Goal: Task Accomplishment & Management: Manage account settings

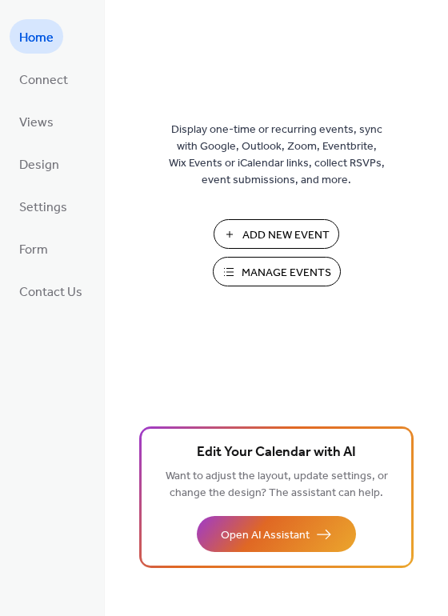
click at [282, 274] on span "Manage Events" at bounding box center [287, 273] width 90 height 17
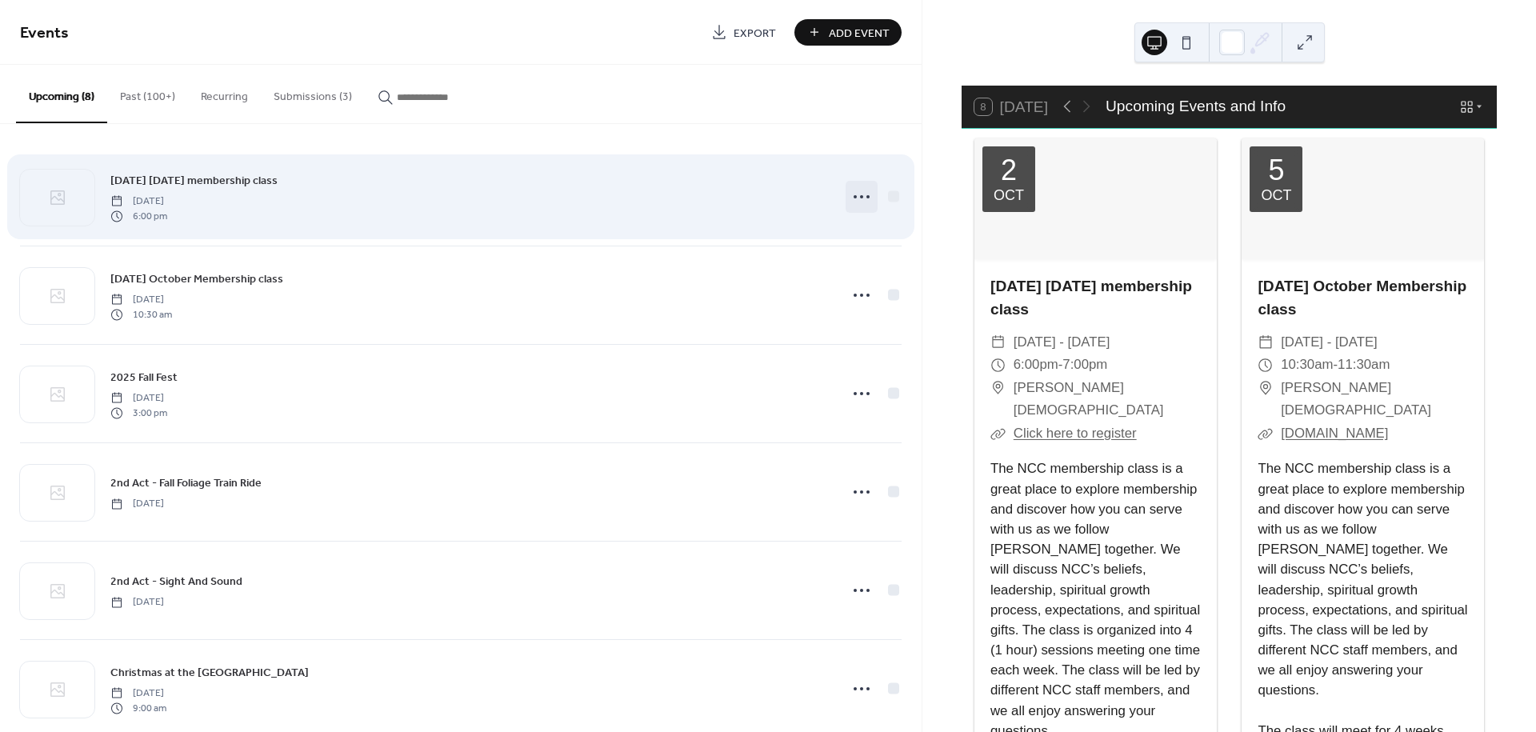
click at [860, 198] on circle at bounding box center [861, 196] width 3 height 3
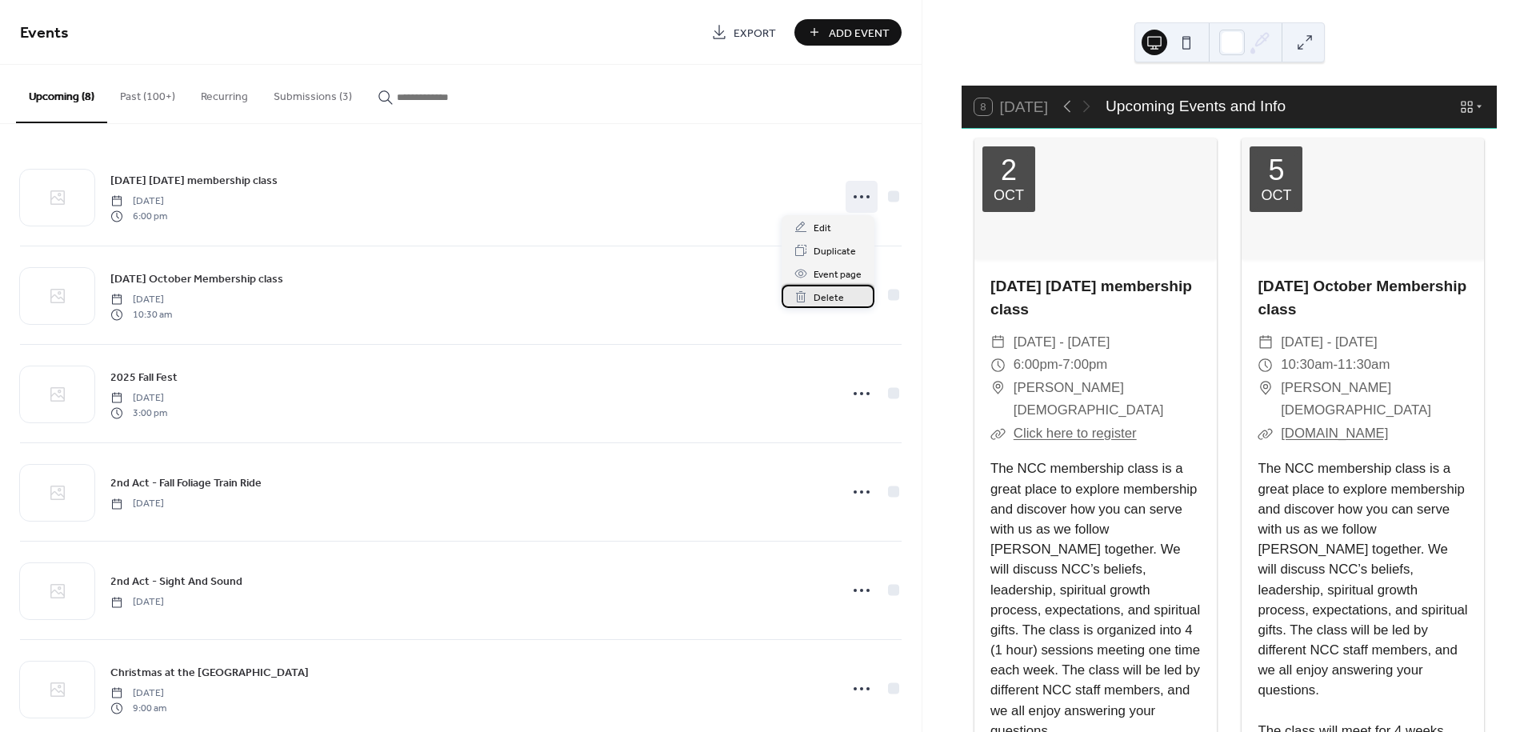
click at [822, 298] on span "Delete" at bounding box center [829, 298] width 30 height 17
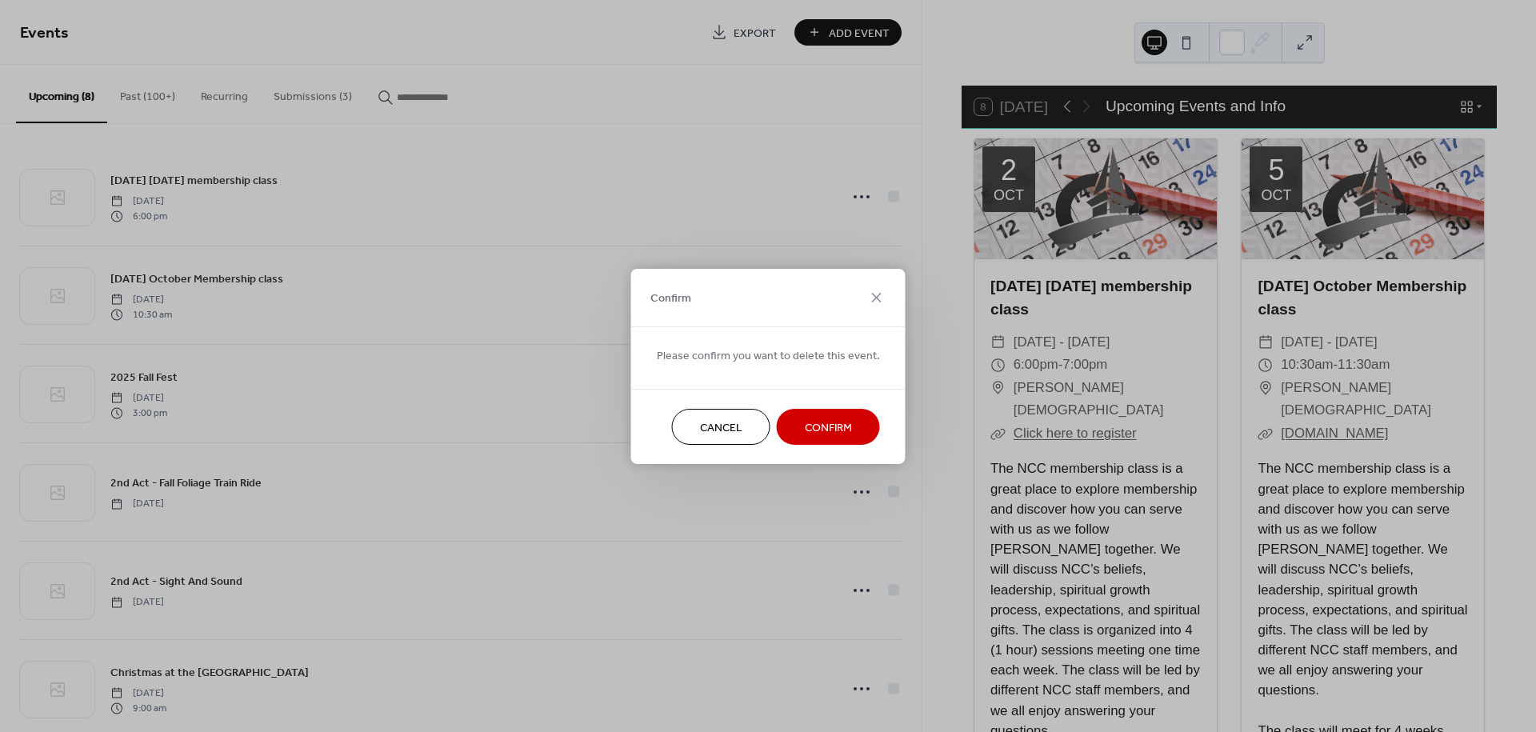
click at [815, 422] on span "Confirm" at bounding box center [828, 427] width 47 height 17
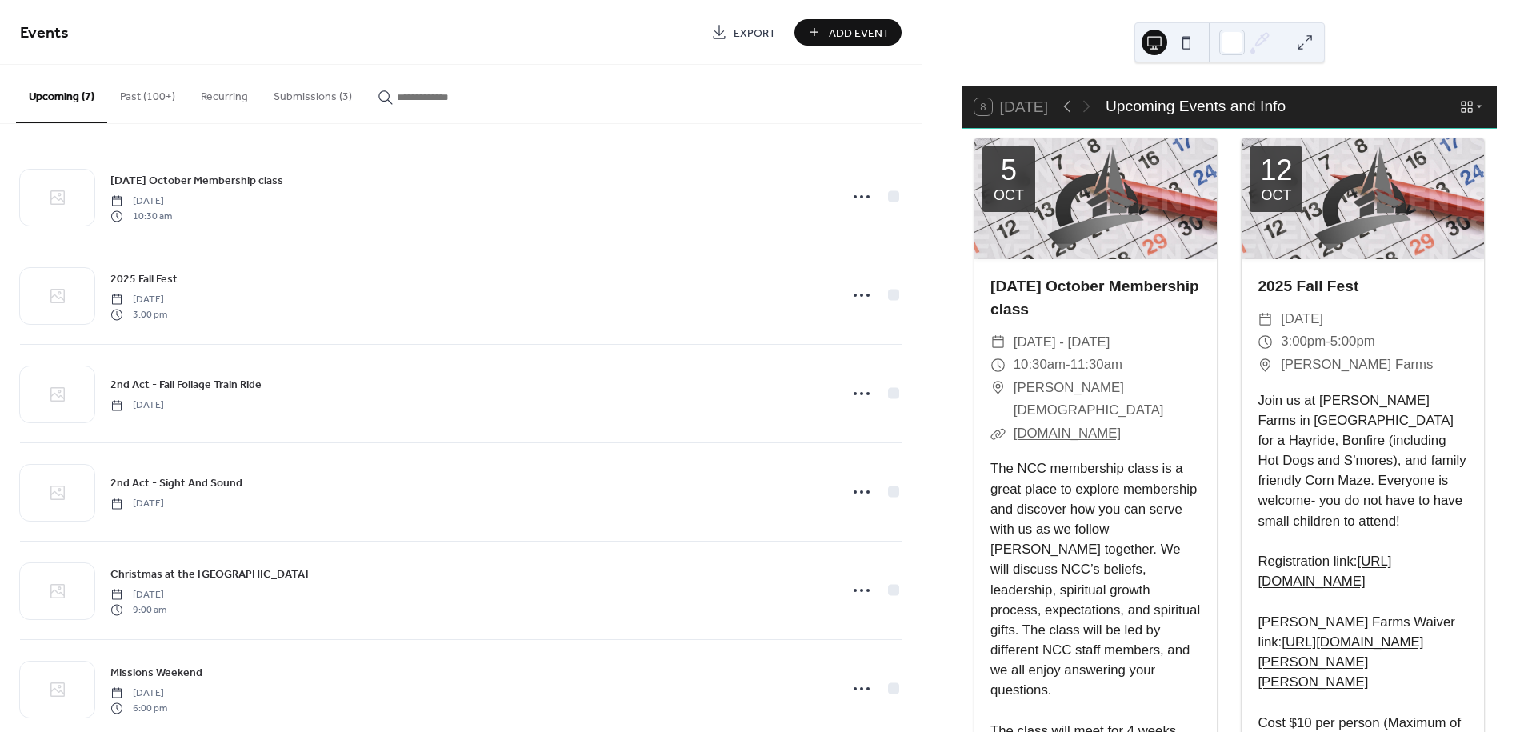
click at [326, 94] on button "Submissions (3)" at bounding box center [313, 93] width 104 height 57
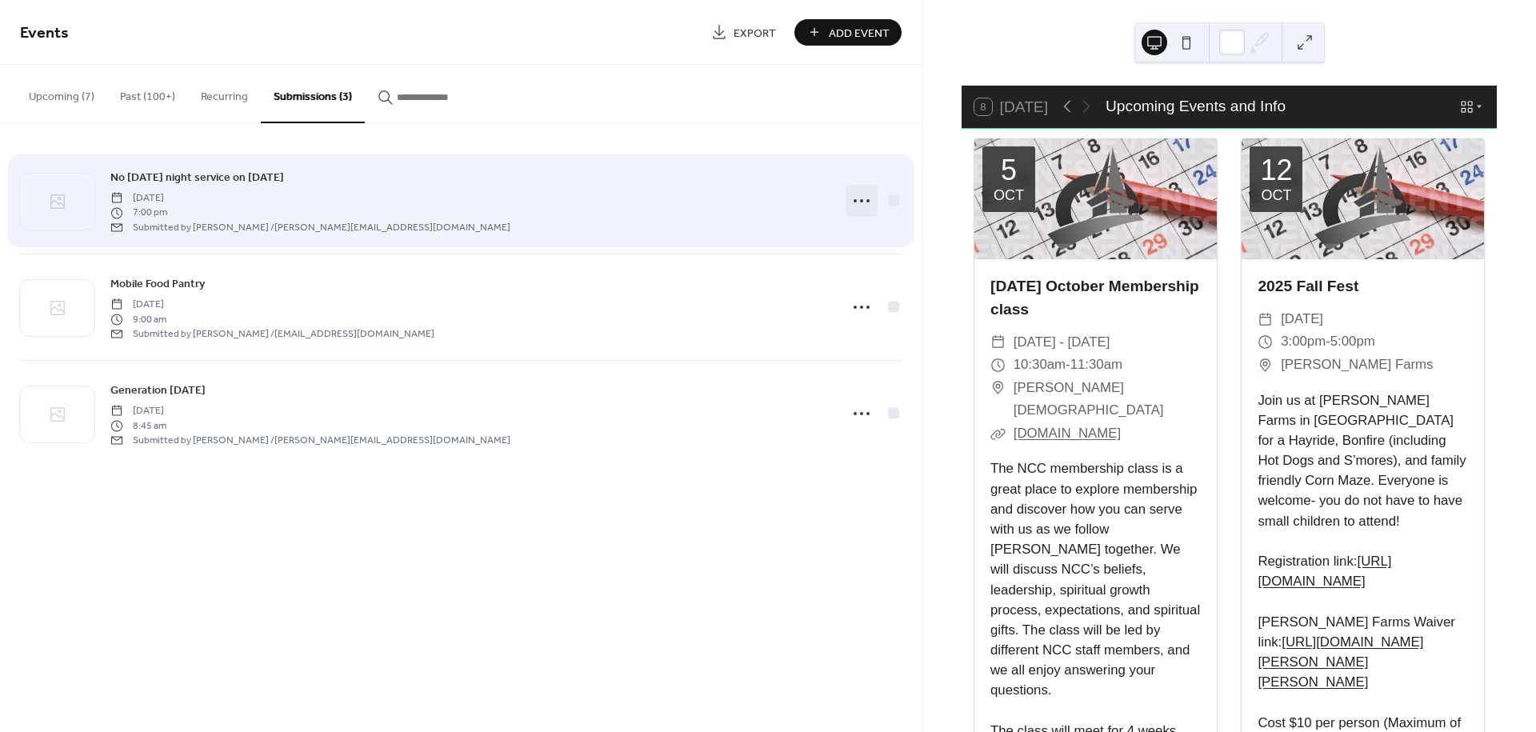
click at [863, 199] on icon at bounding box center [862, 201] width 26 height 26
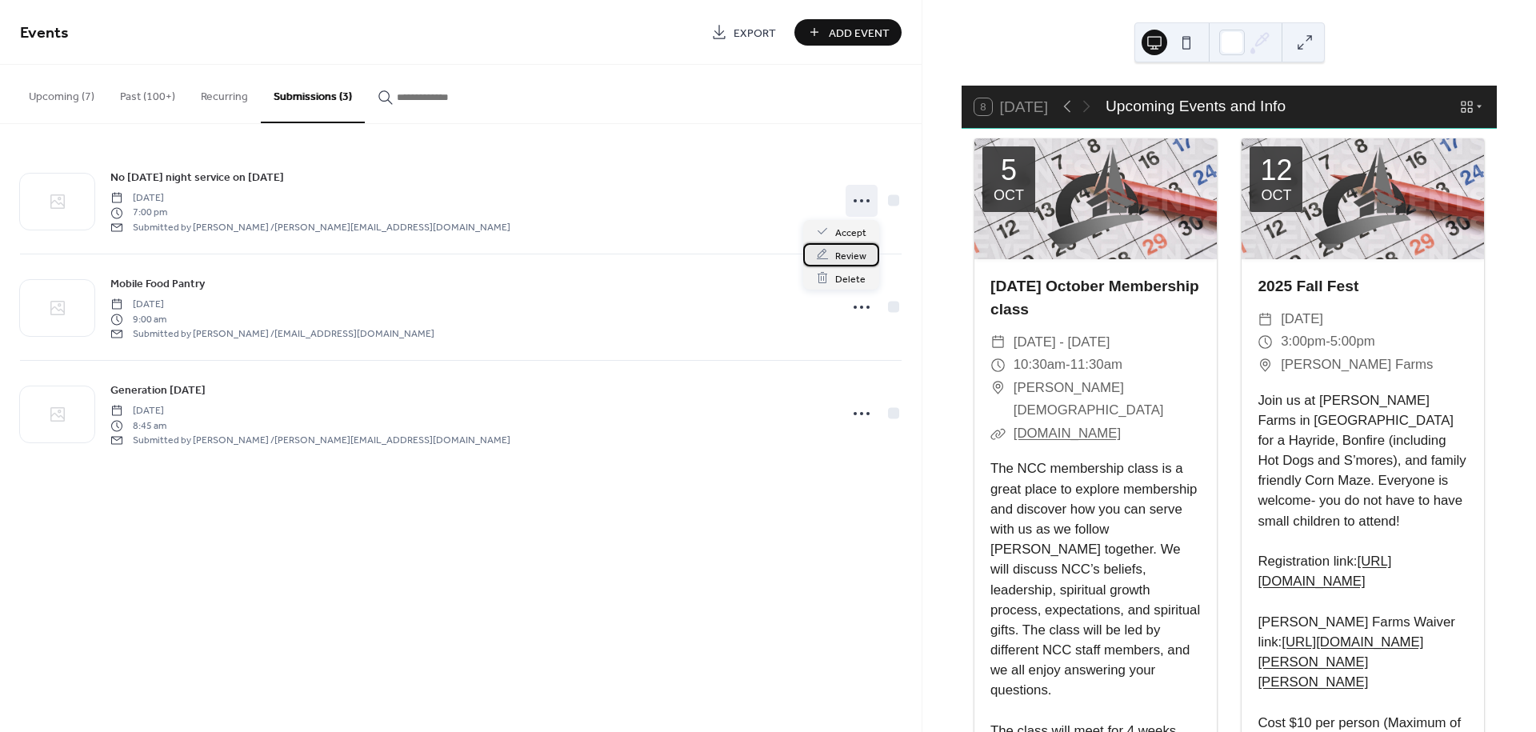
click at [835, 256] on span "Review" at bounding box center [850, 255] width 31 height 17
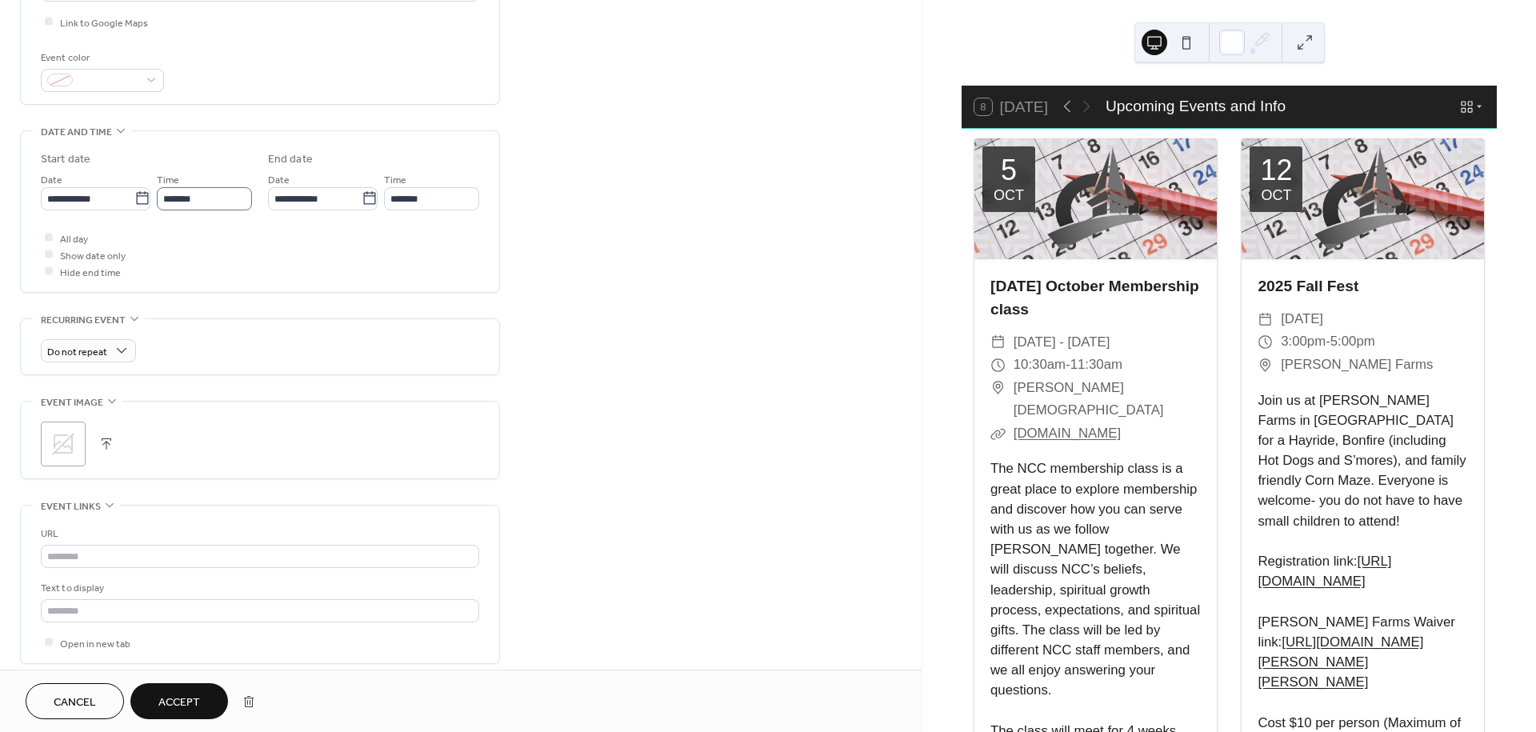
scroll to position [609, 0]
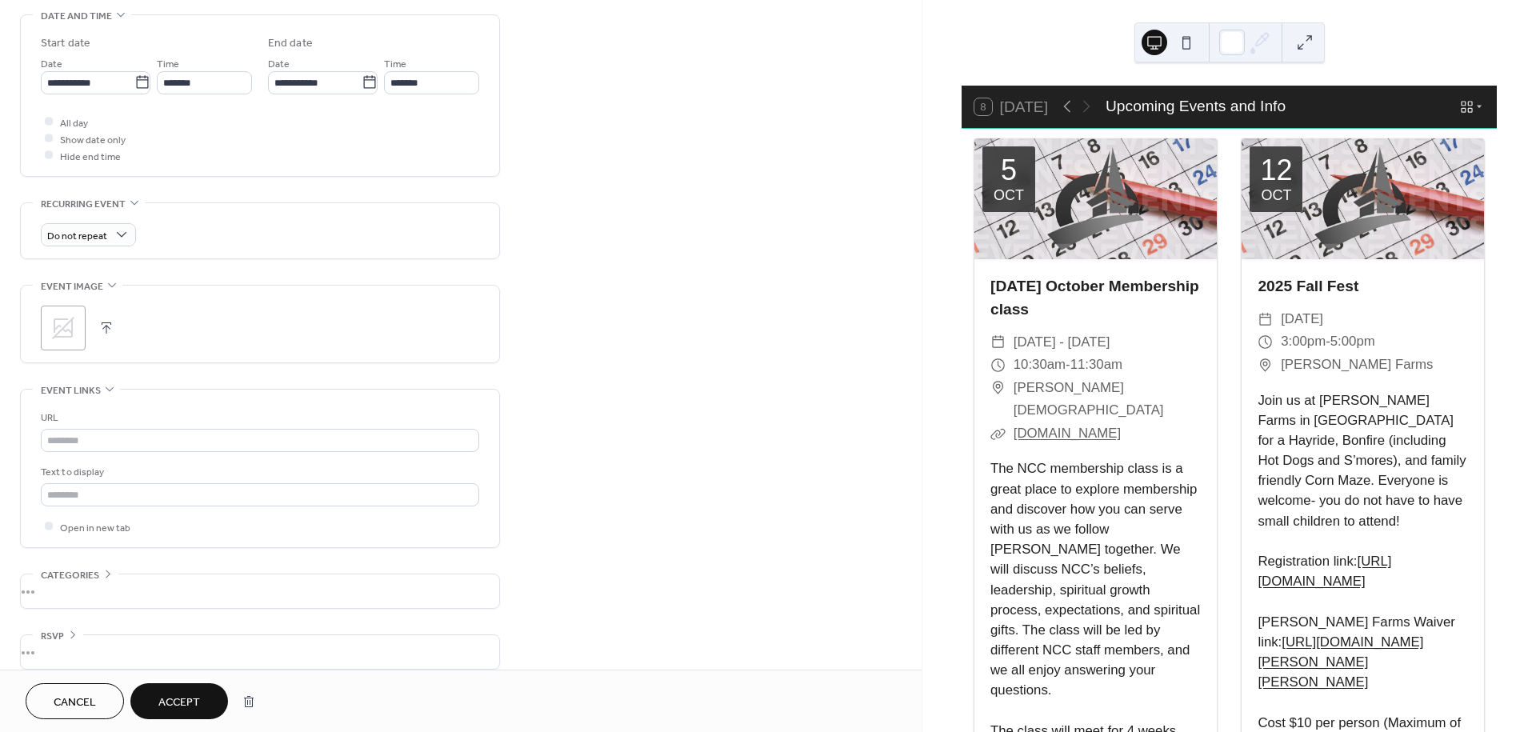
click at [170, 696] on span "Accept" at bounding box center [179, 702] width 42 height 17
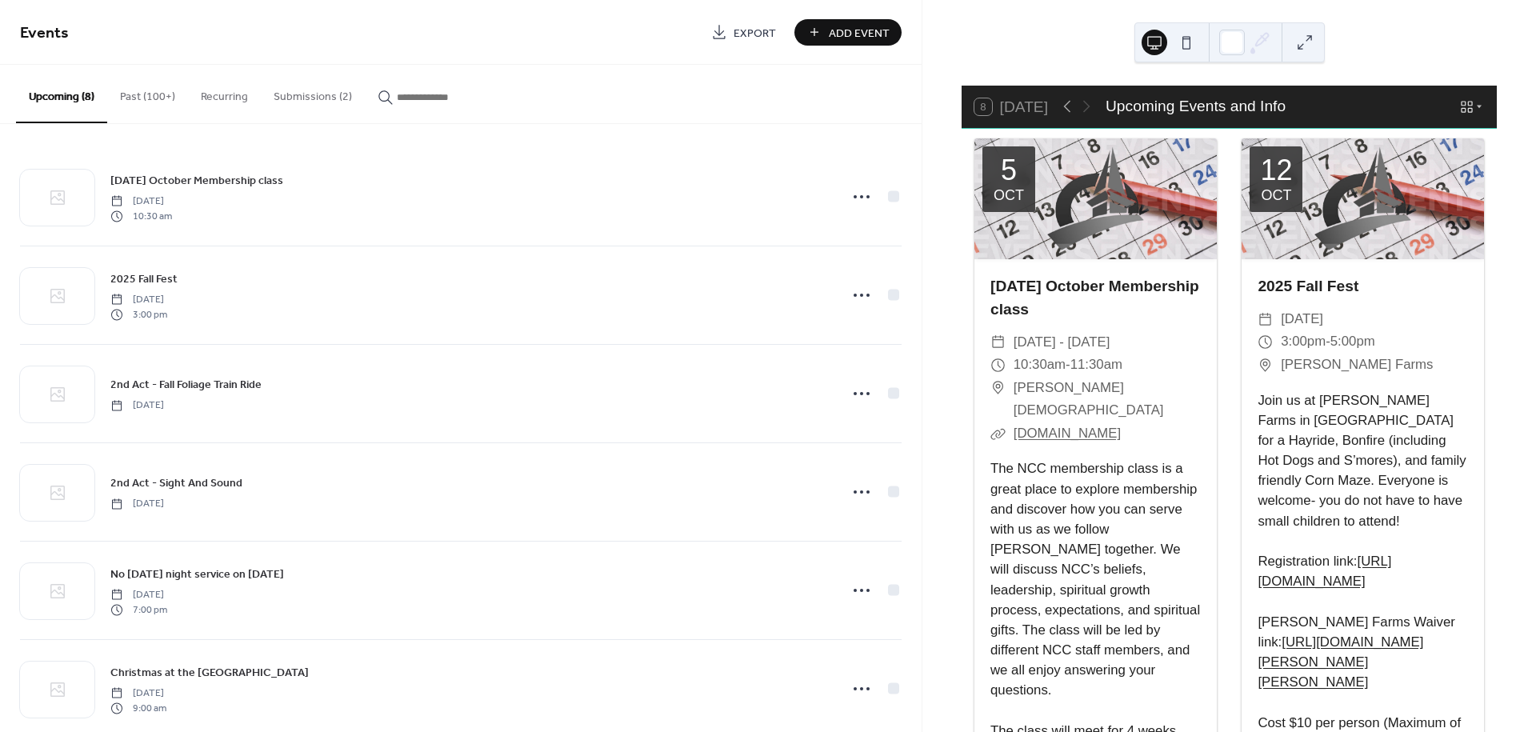
click at [334, 99] on button "Submissions (2)" at bounding box center [313, 93] width 104 height 57
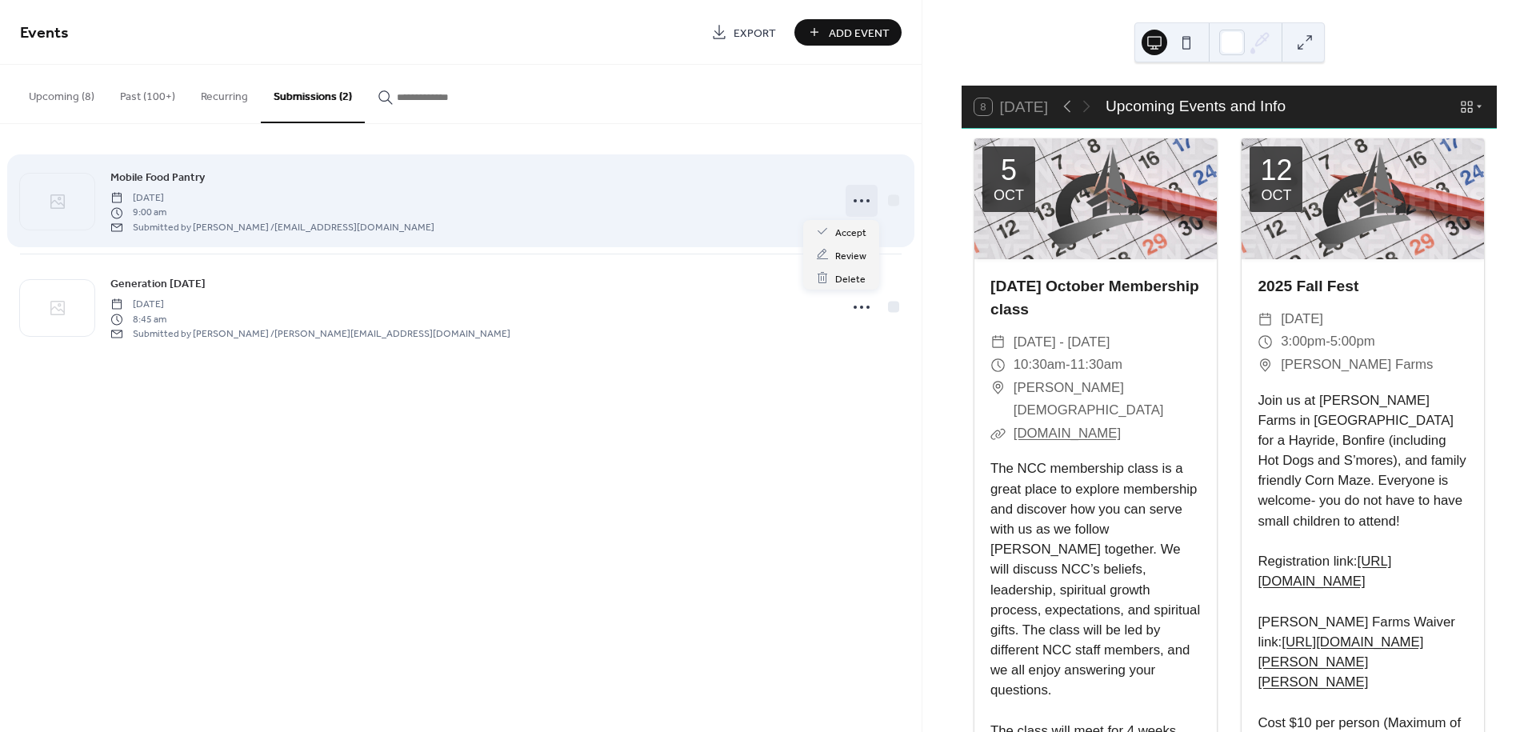
click at [851, 197] on icon at bounding box center [862, 201] width 26 height 26
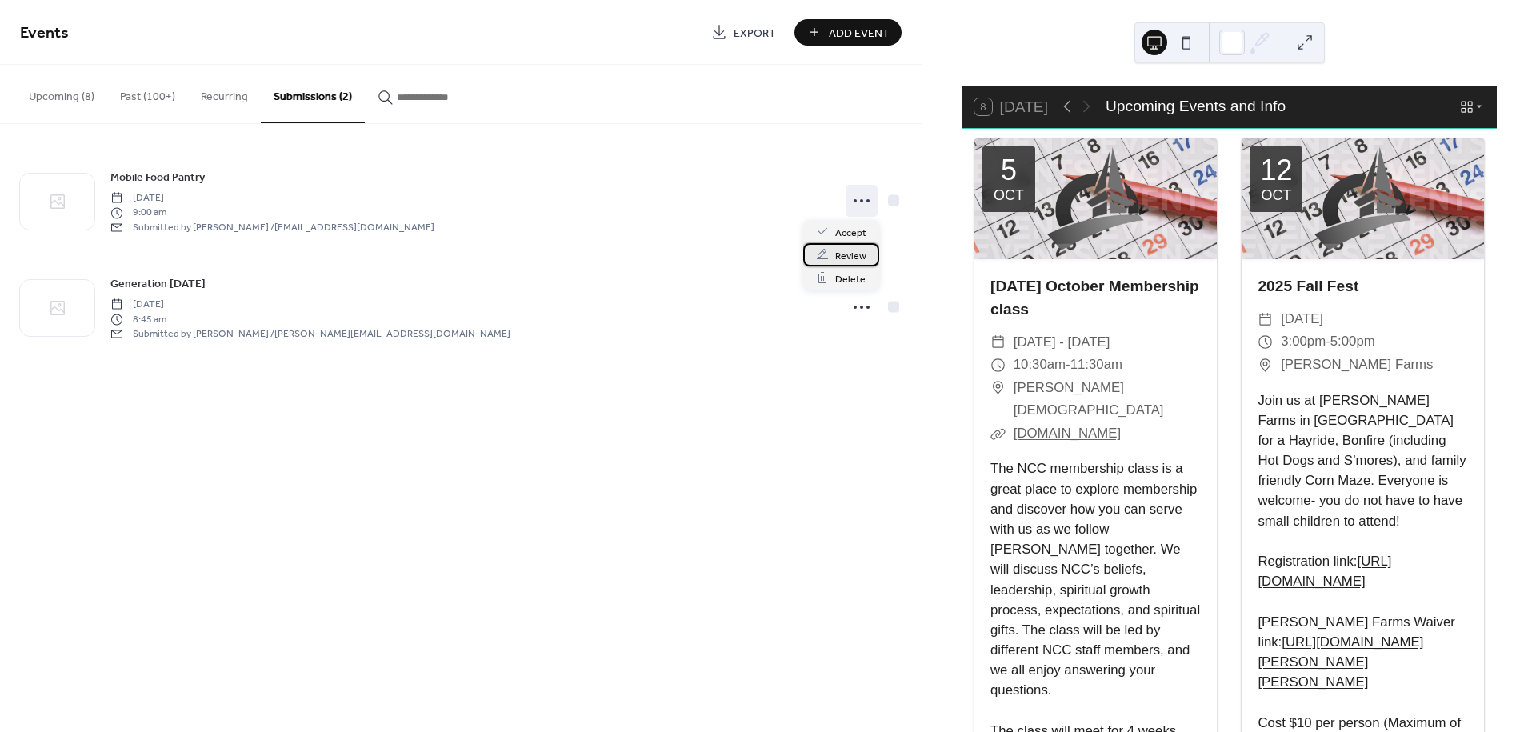
click at [854, 261] on span "Review" at bounding box center [850, 255] width 31 height 17
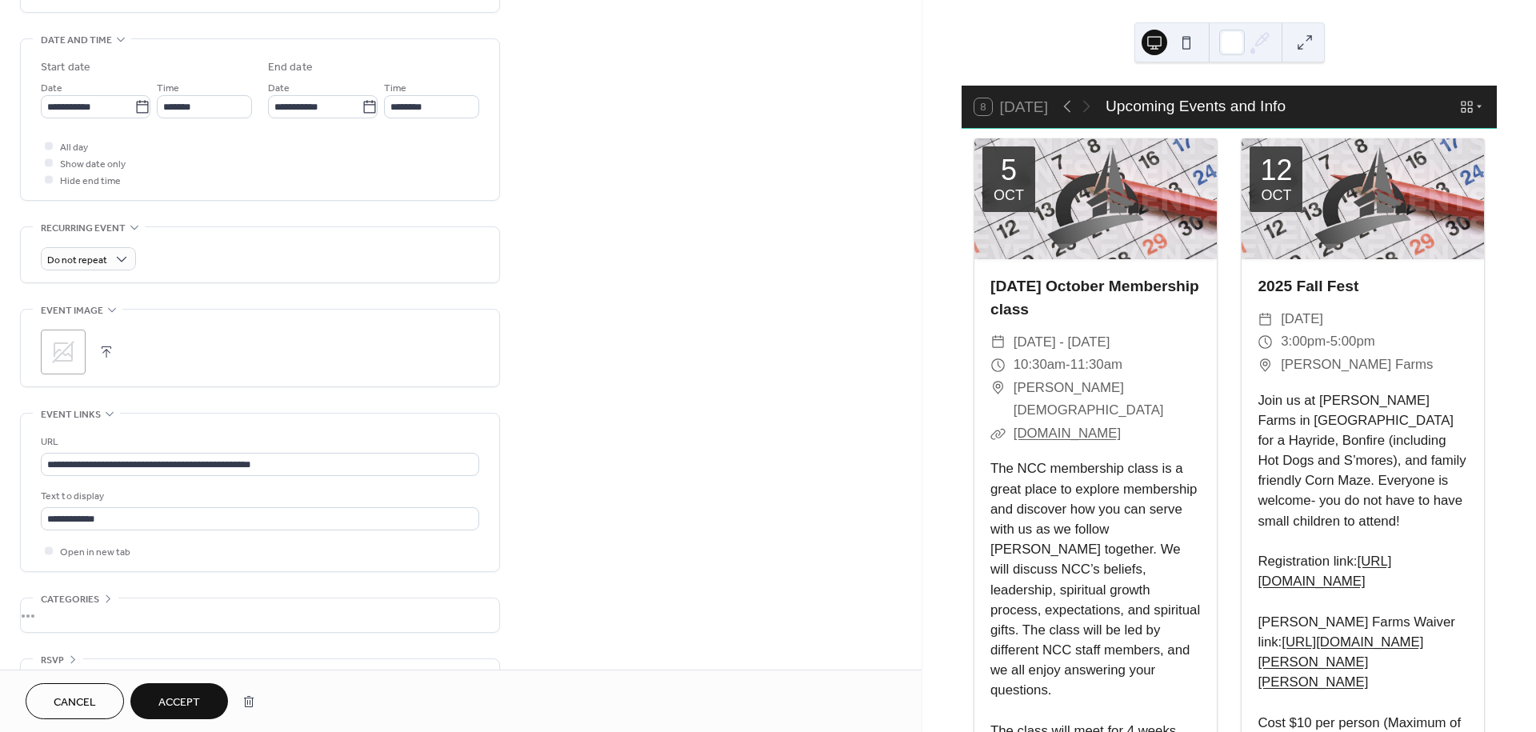
scroll to position [609, 0]
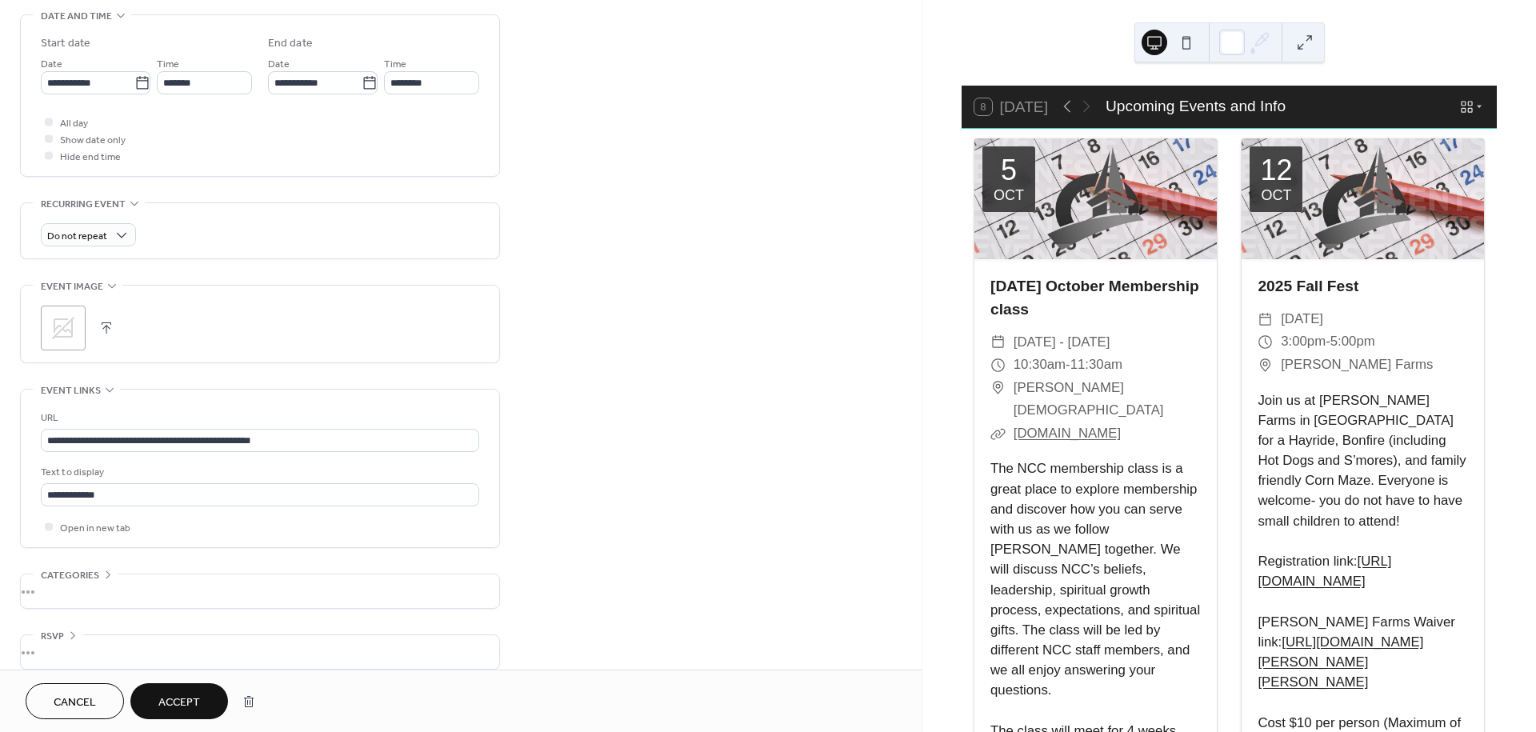
click at [183, 706] on span "Accept" at bounding box center [179, 702] width 42 height 17
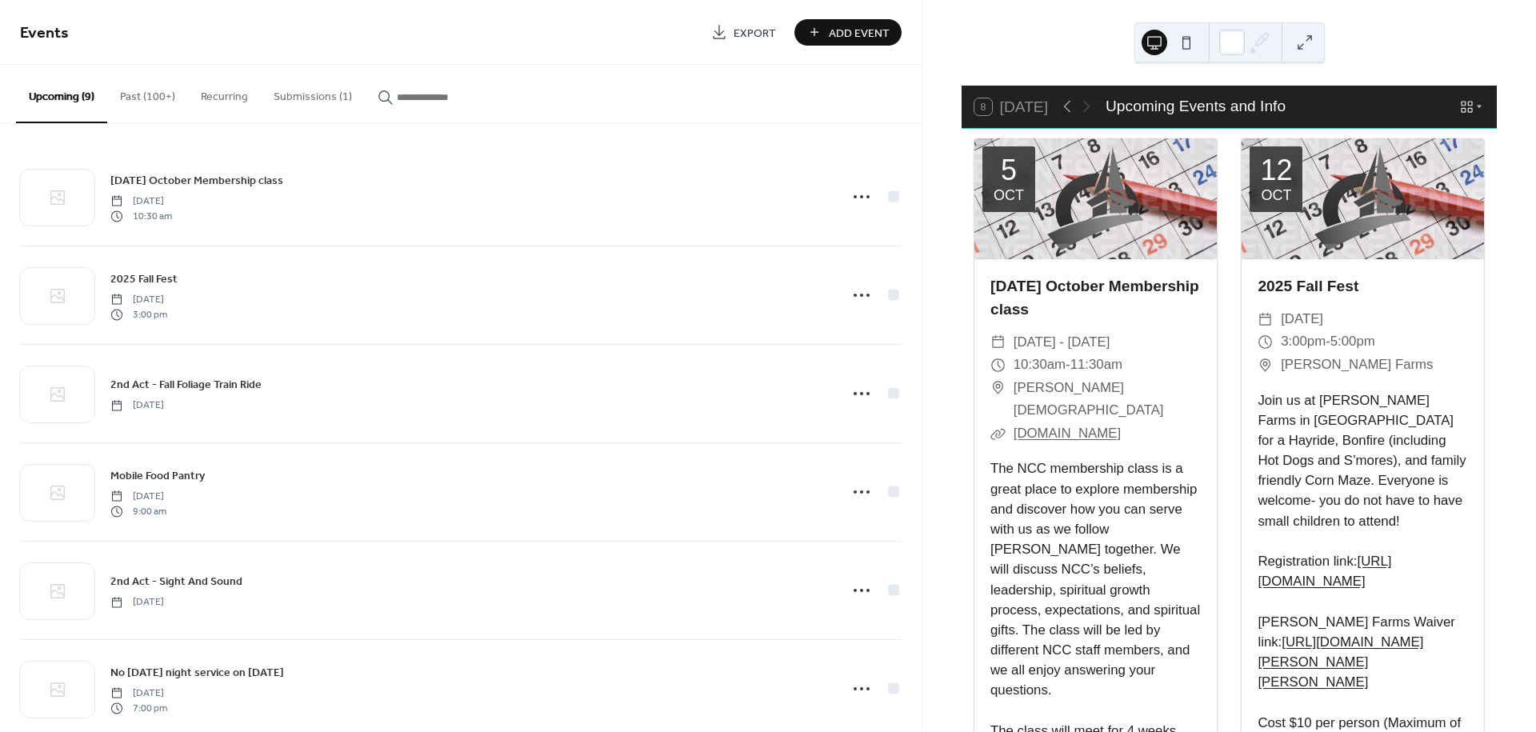
click at [330, 94] on button "Submissions (1)" at bounding box center [313, 93] width 104 height 57
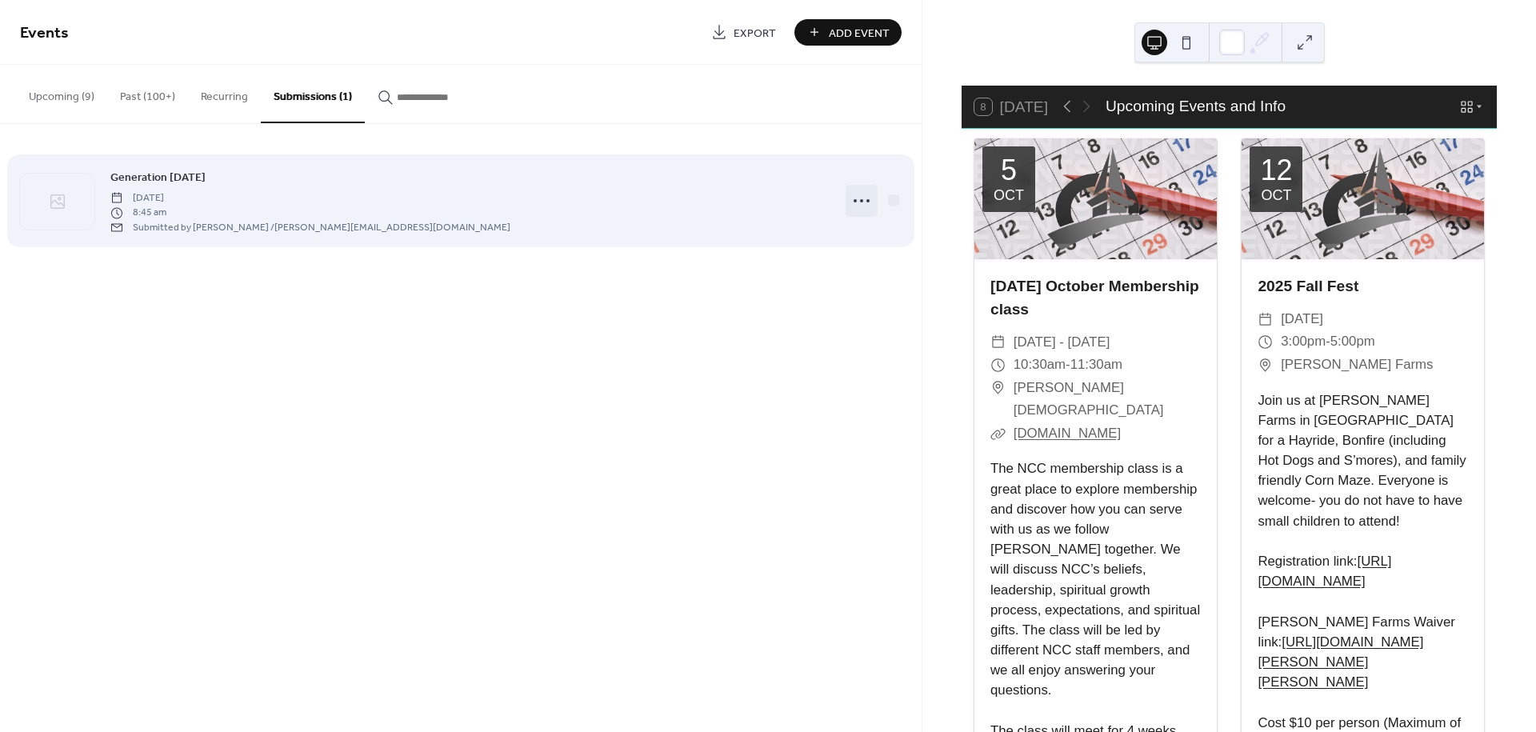
click at [860, 203] on icon at bounding box center [862, 201] width 26 height 26
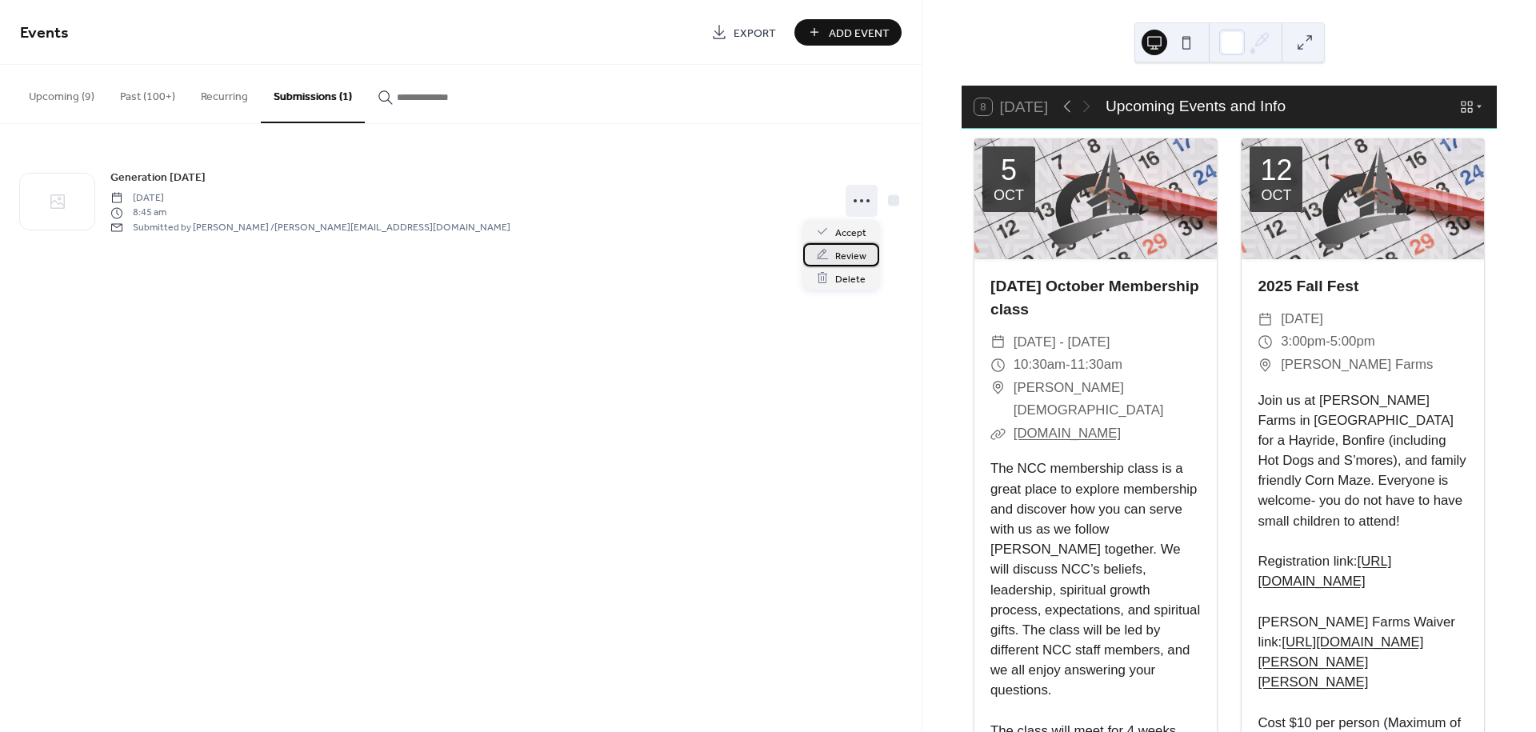
click at [859, 258] on span "Review" at bounding box center [850, 255] width 31 height 17
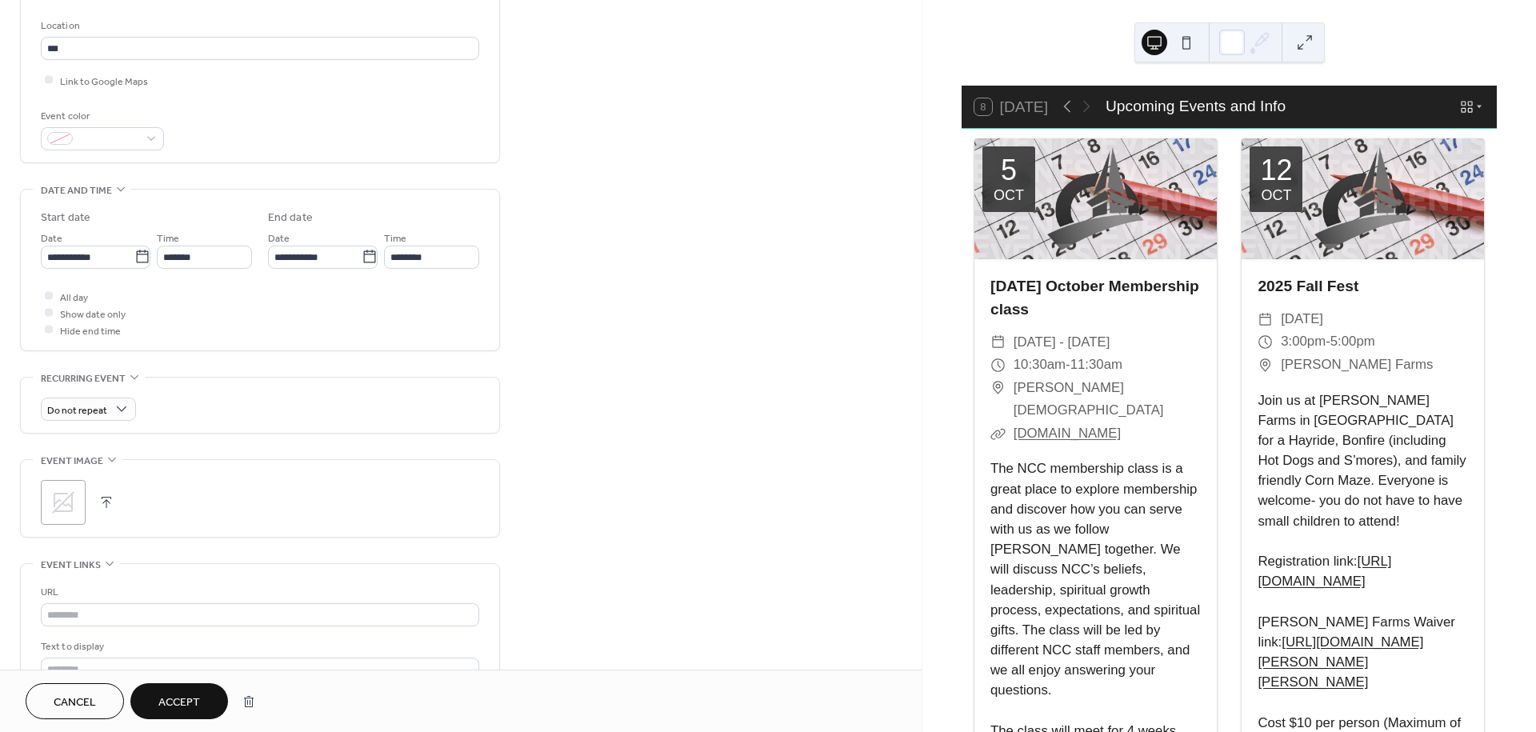
scroll to position [609, 0]
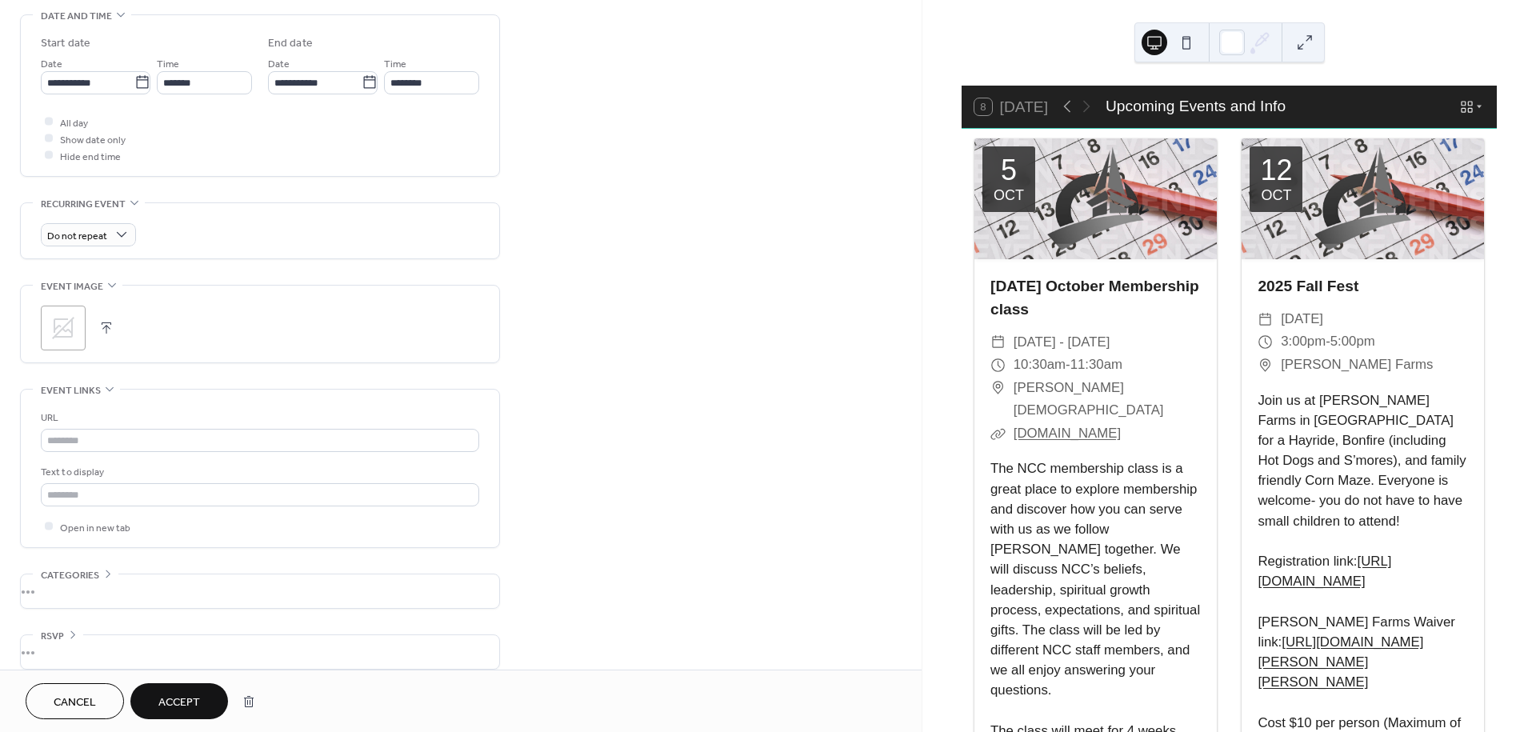
click at [180, 696] on span "Accept" at bounding box center [179, 702] width 42 height 17
